Goal: Information Seeking & Learning: Understand process/instructions

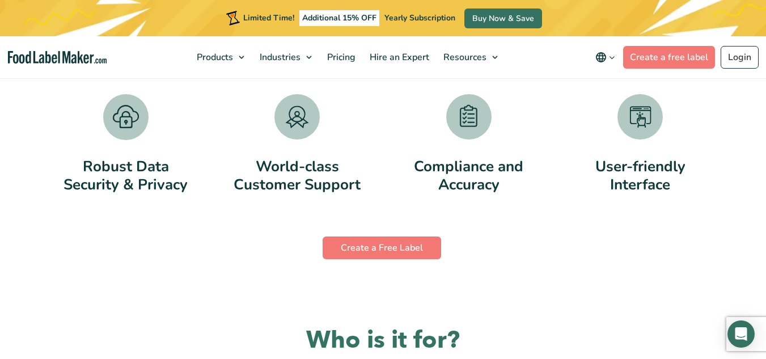
scroll to position [2192, 0]
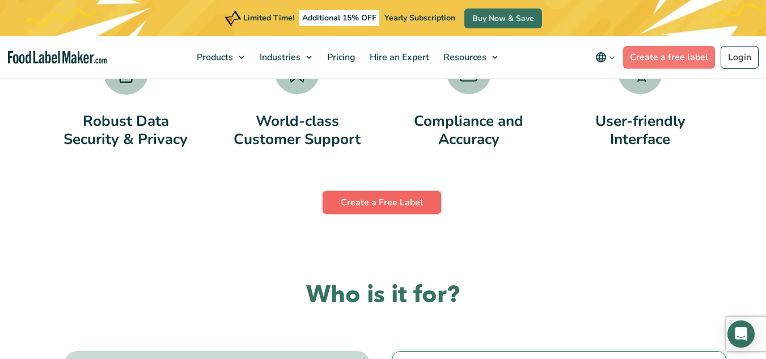
click at [403, 196] on link "Create a Free Label" at bounding box center [382, 202] width 118 height 23
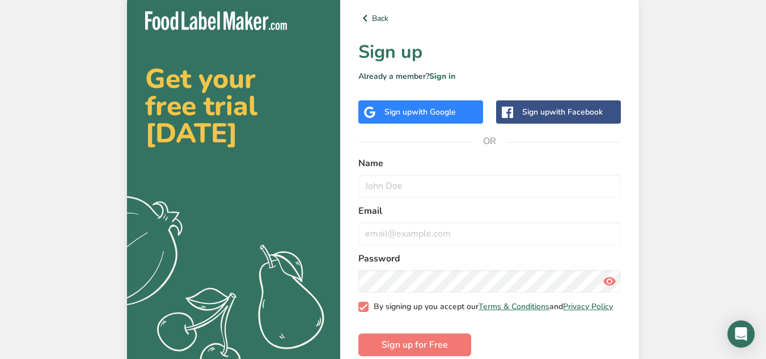
click at [545, 311] on link "Terms & Conditions" at bounding box center [513, 306] width 71 height 11
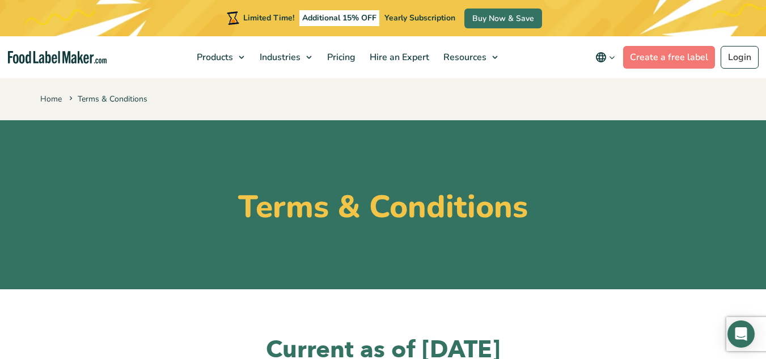
click at [620, 19] on div "Limited Time! Additional 15% OFF Yearly Subscription Buy Now & Save" at bounding box center [383, 18] width 766 height 36
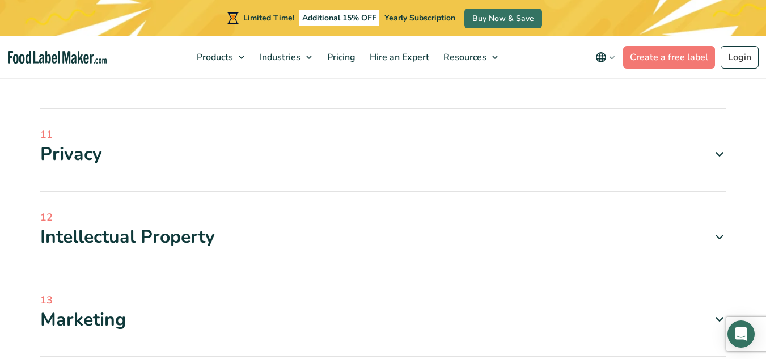
scroll to position [1096, 0]
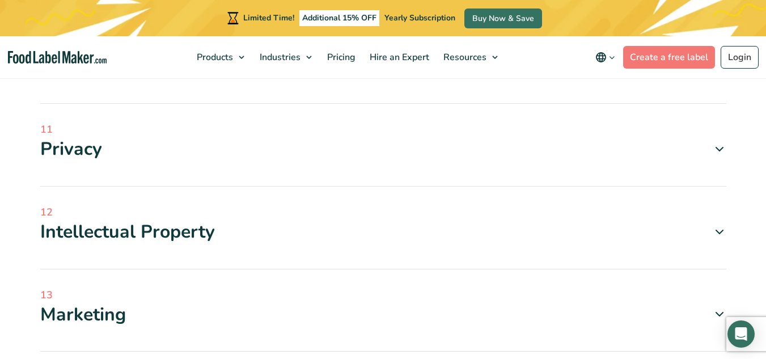
click at [248, 232] on div "Intellectual Property" at bounding box center [383, 232] width 686 height 24
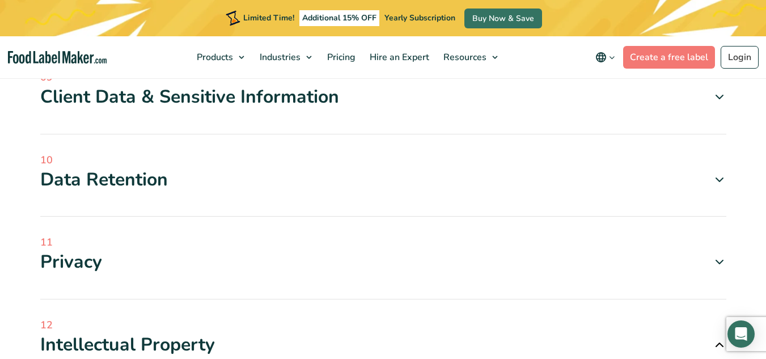
scroll to position [945, 0]
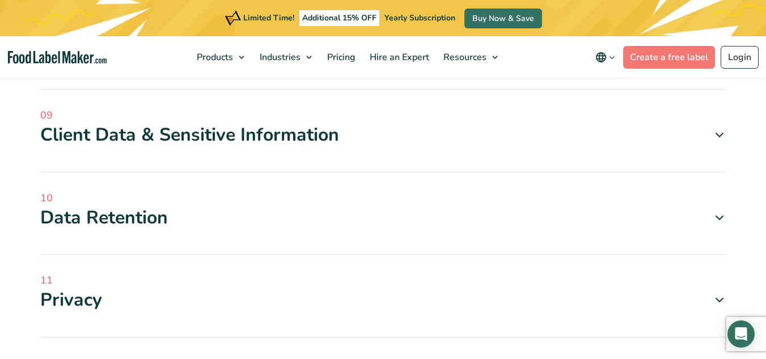
click at [466, 218] on div "Data Retention" at bounding box center [383, 218] width 686 height 24
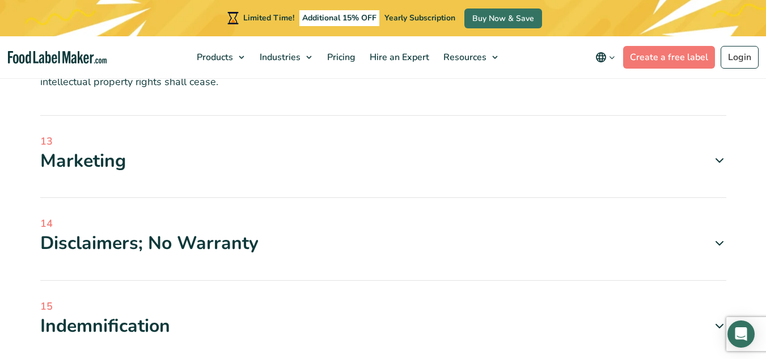
scroll to position [2078, 0]
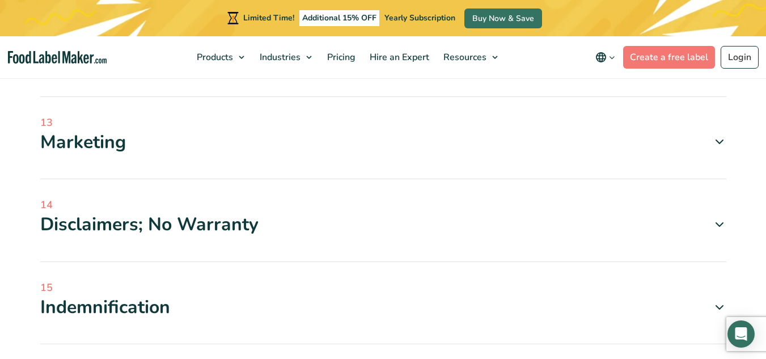
click at [720, 228] on icon at bounding box center [719, 225] width 14 height 14
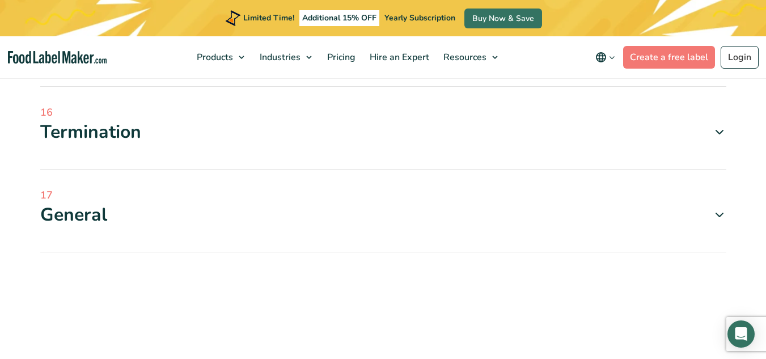
scroll to position [3147, 0]
